Goal: Information Seeking & Learning: Find specific fact

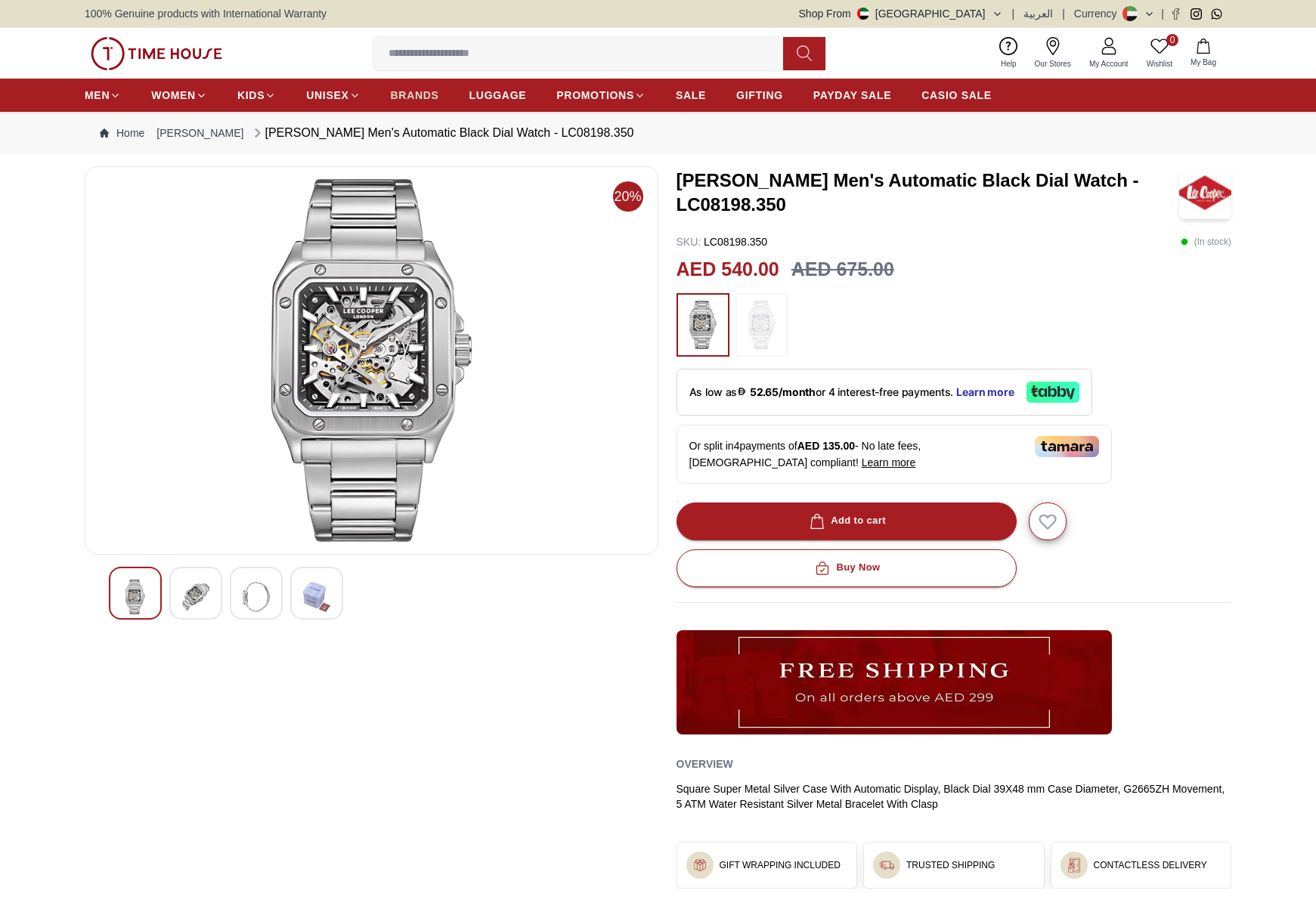
click at [416, 83] on link "BRANDS" at bounding box center [414, 95] width 48 height 27
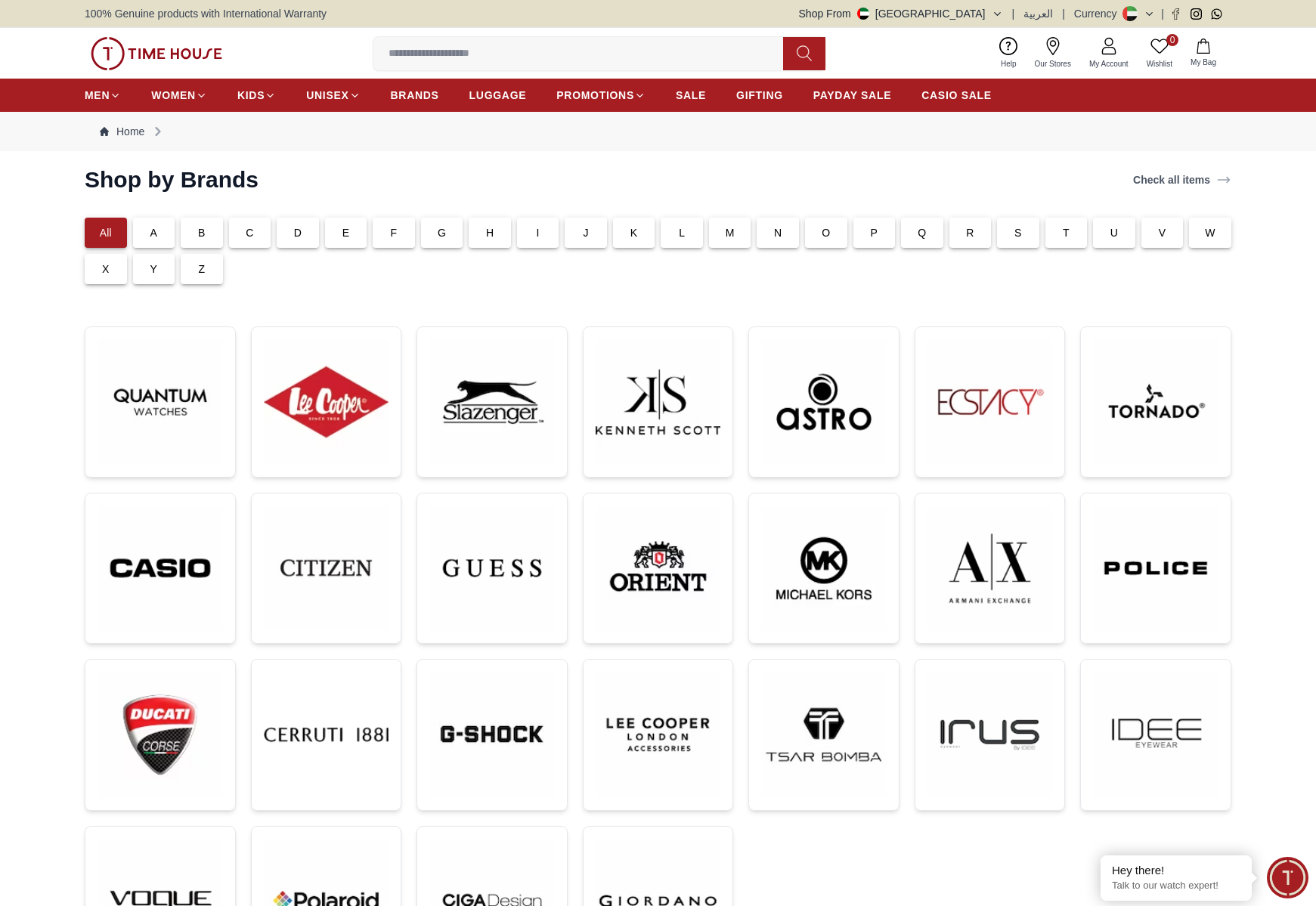
click at [641, 226] on div "K" at bounding box center [634, 233] width 43 height 30
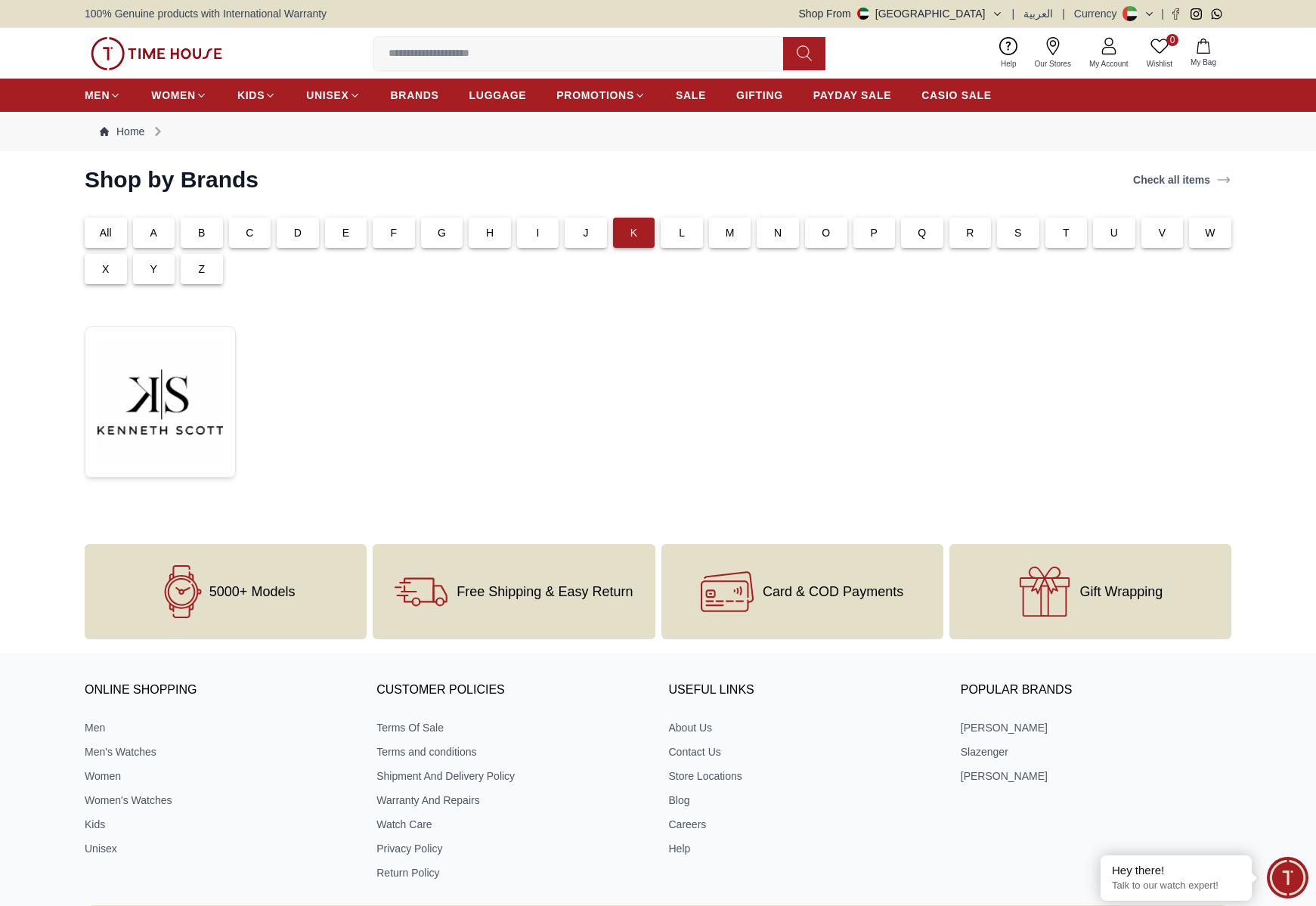
click at [73, 399] on section "Shop by Brands Check all items All A B C D E F G H I J K L M N O P Q R S T U V …" at bounding box center [658, 346] width 1316 height 360
click at [139, 391] on img at bounding box center [160, 402] width 125 height 125
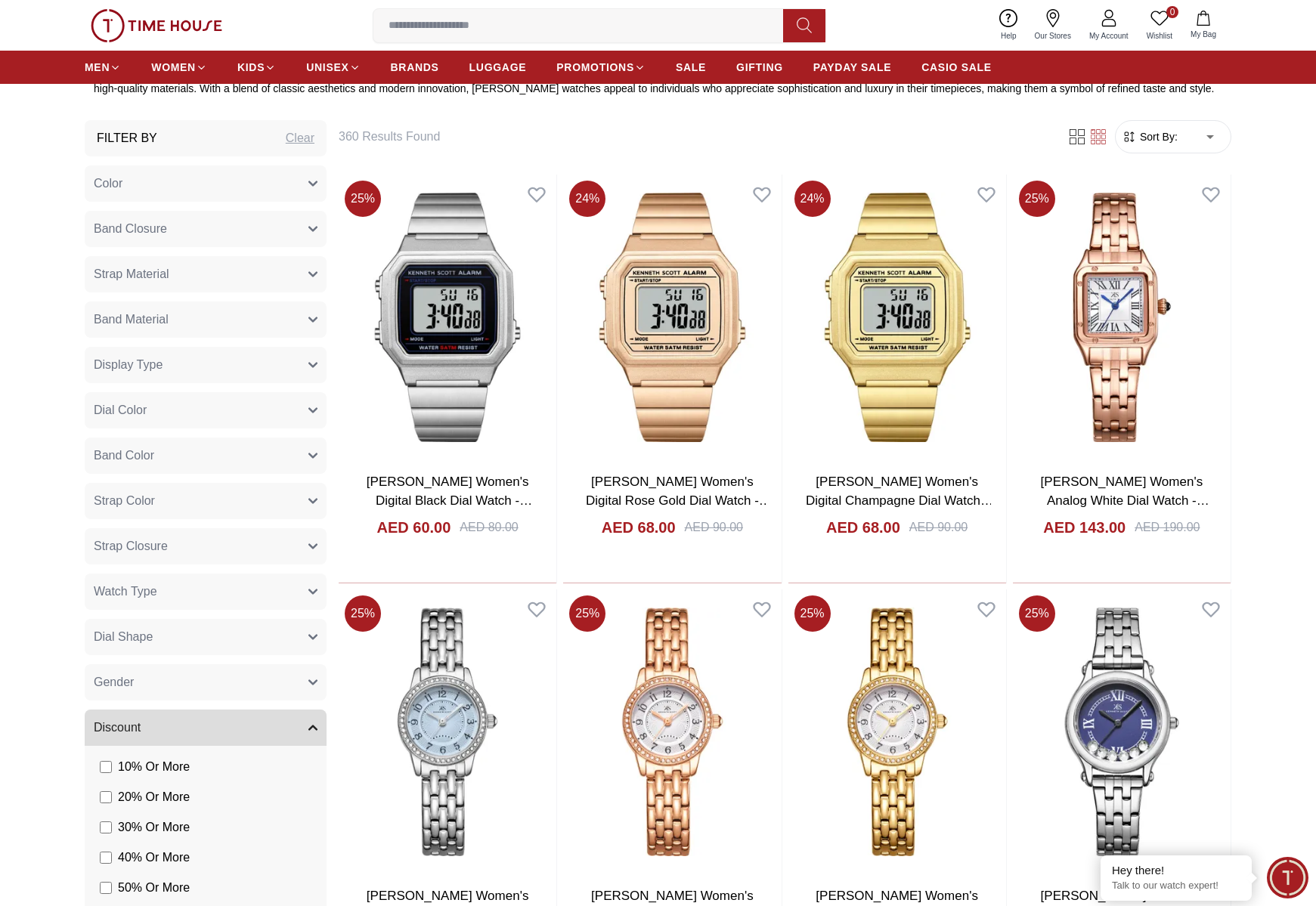
scroll to position [650, 0]
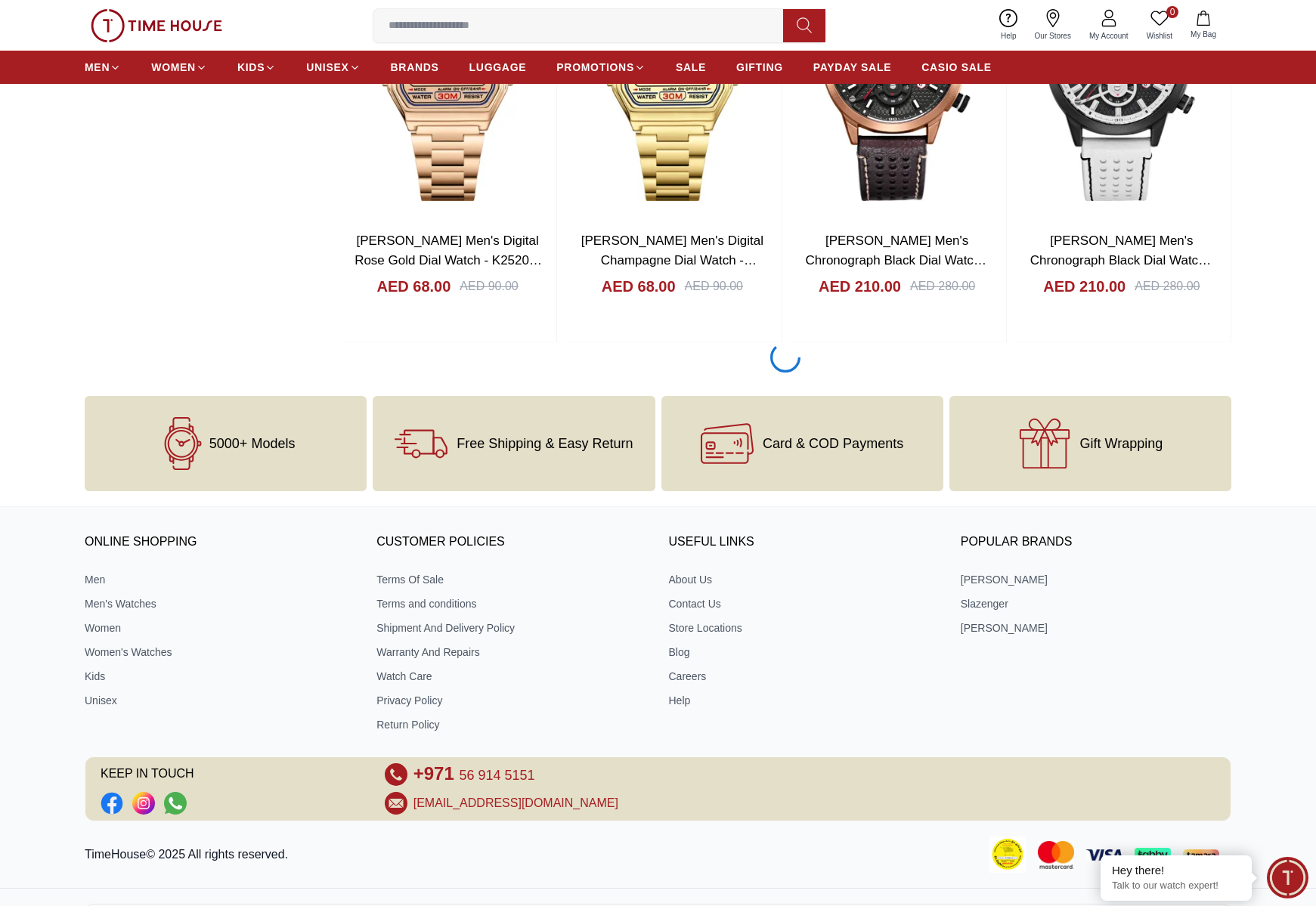
scroll to position [2534, 0]
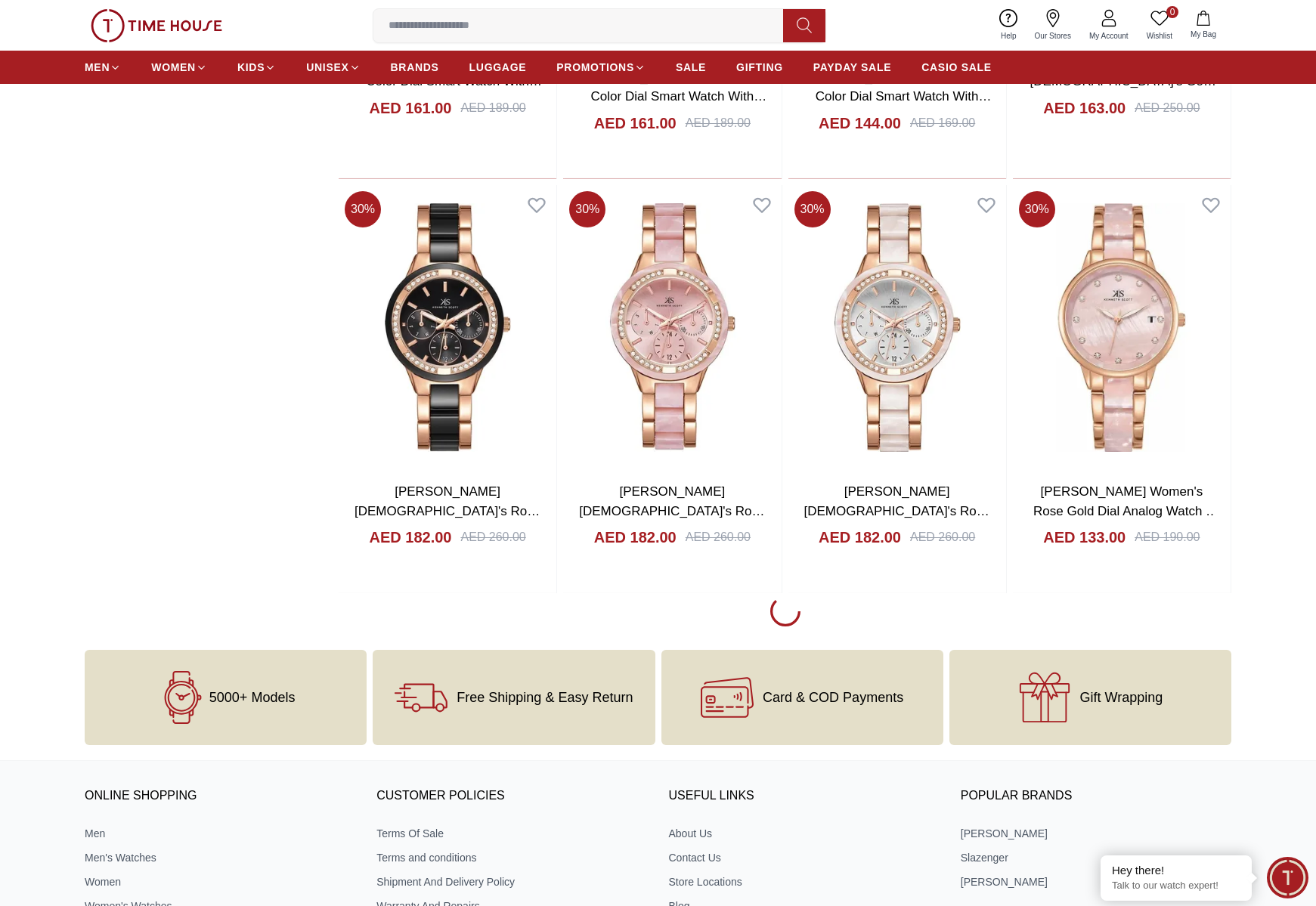
scroll to position [6442, 0]
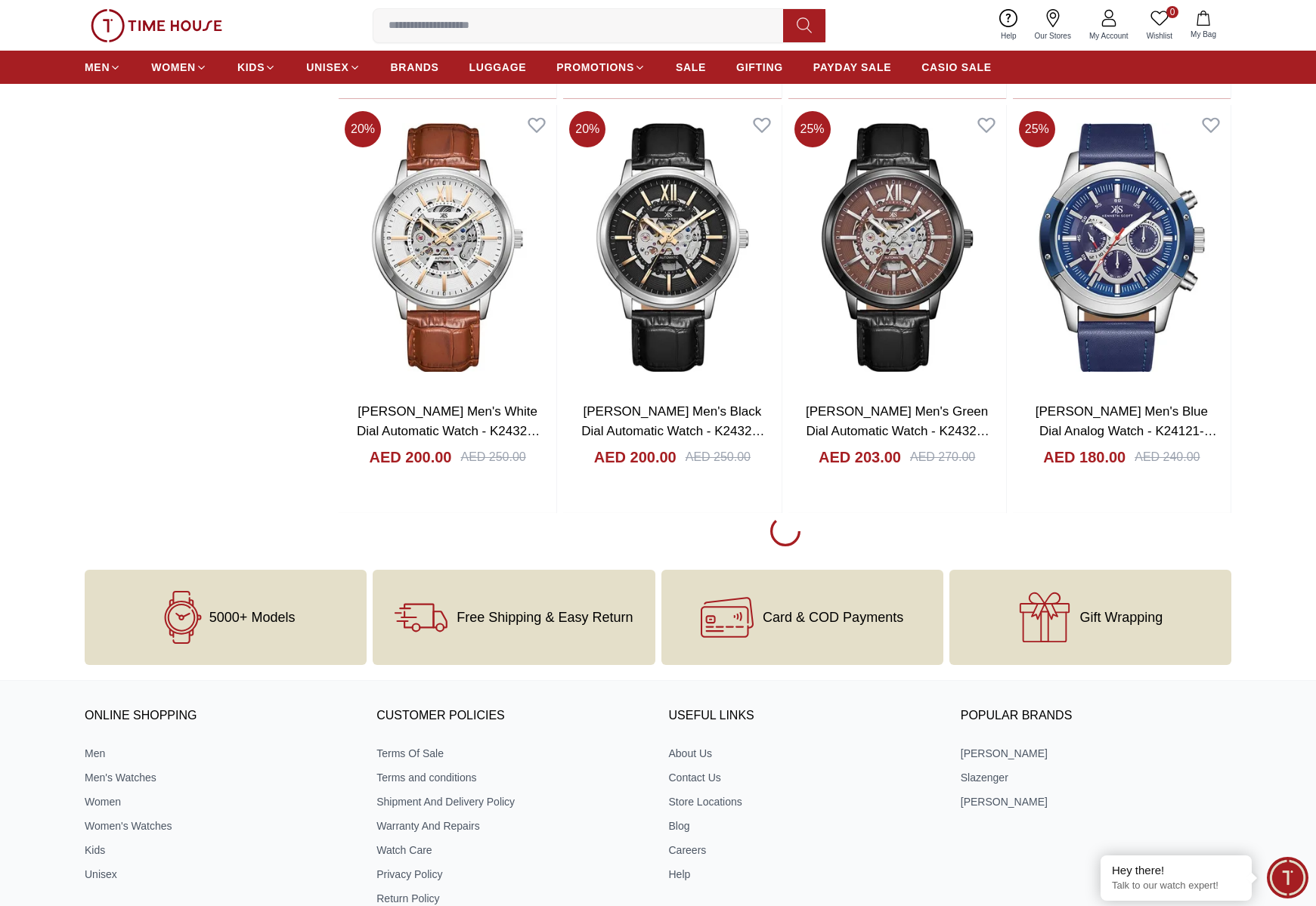
scroll to position [10891, 0]
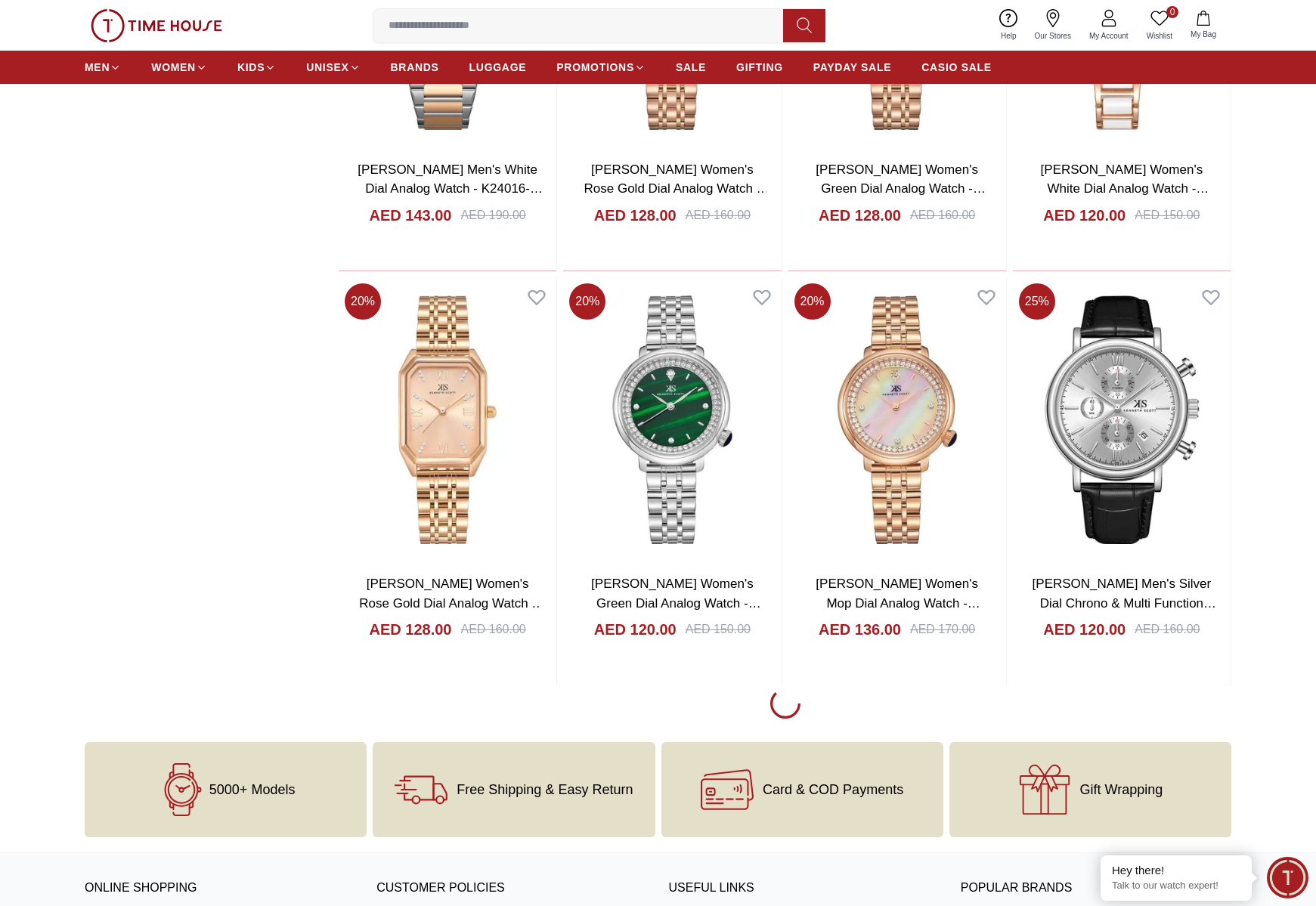
scroll to position [14637, 0]
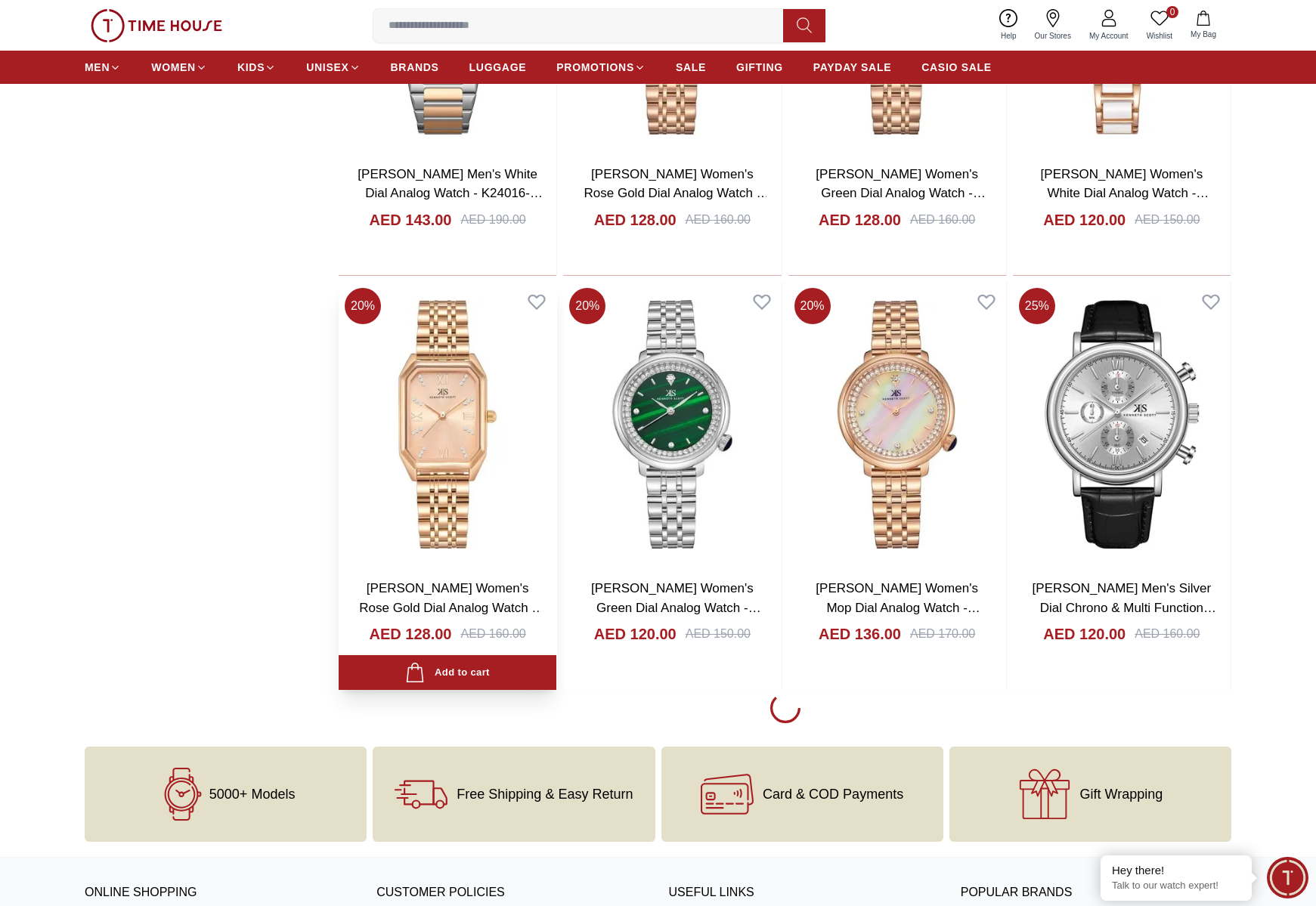
click at [462, 376] on img at bounding box center [448, 424] width 218 height 285
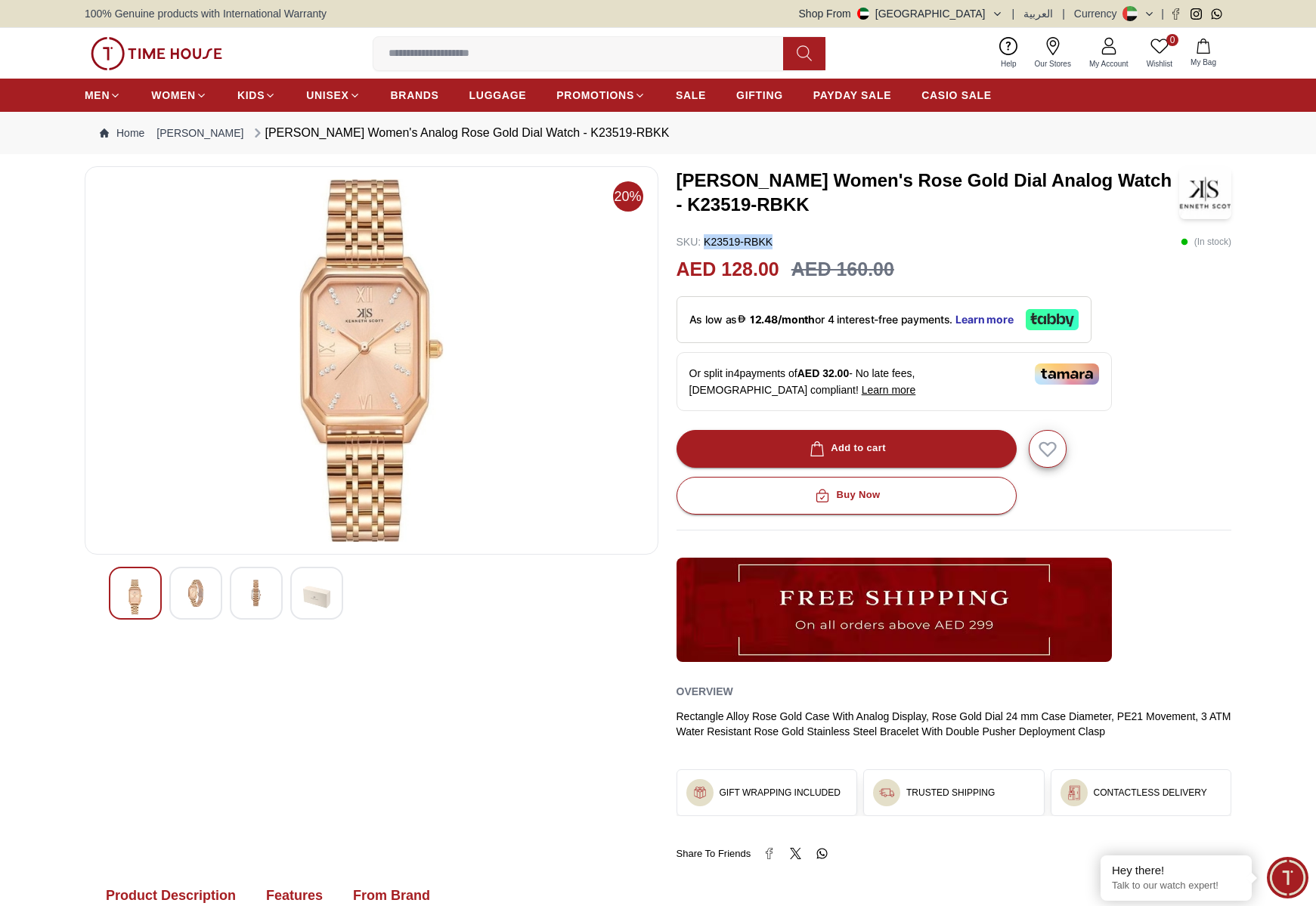
drag, startPoint x: 704, startPoint y: 242, endPoint x: 797, endPoint y: 239, distance: 93.0
click at [797, 239] on div "SKU : K23519-RBKK ( In stock )" at bounding box center [955, 242] width 556 height 15
copy p "K23519-RBKK"
